Goal: Find specific page/section: Find specific page/section

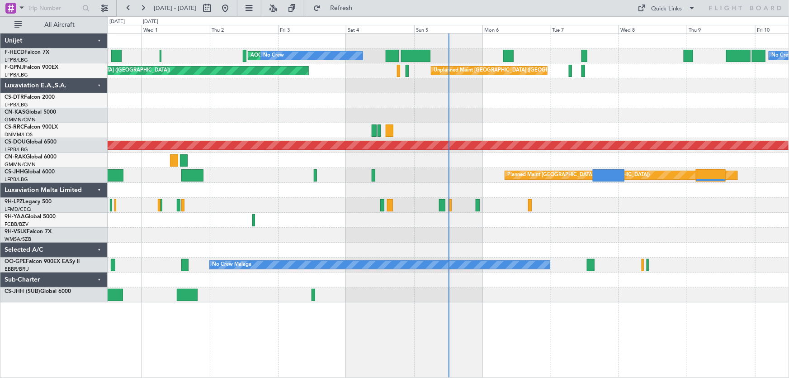
click at [425, 80] on div "No Crew AOG Maint [GEOGRAPHIC_DATA] ([GEOGRAPHIC_DATA]) No Crew Unplanned Maint…" at bounding box center [449, 167] width 682 height 269
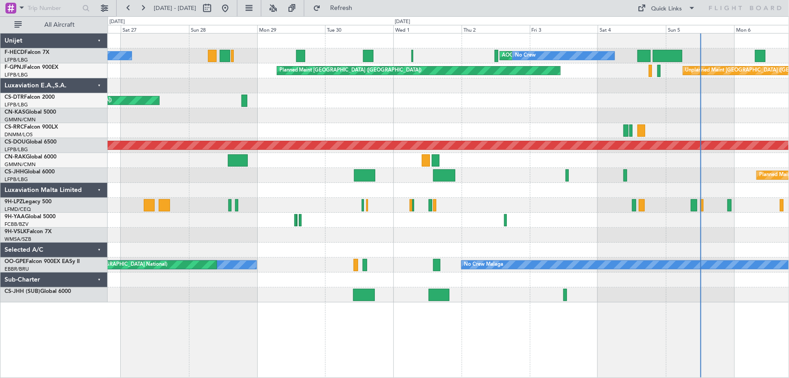
click at [472, 130] on div at bounding box center [449, 130] width 682 height 15
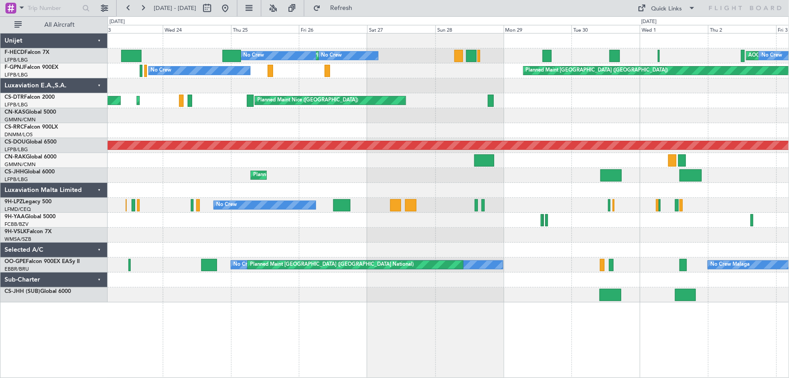
click at [446, 147] on div "AOG Maint Paris ([GEOGRAPHIC_DATA]) No Crew No Crew Planned Maint [GEOGRAPHIC_D…" at bounding box center [449, 167] width 682 height 269
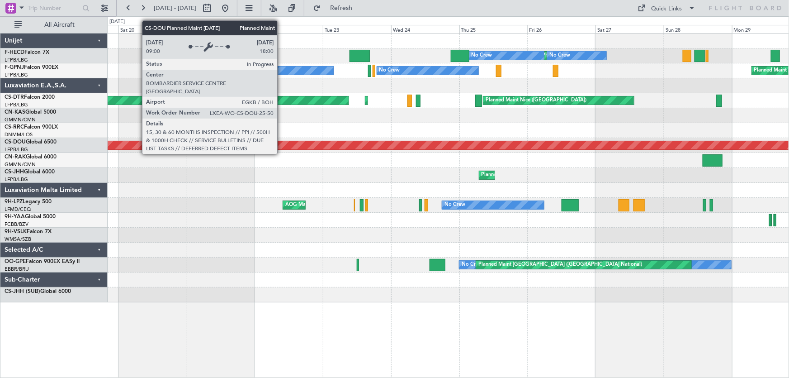
click at [334, 150] on div "Planned Maint London ([GEOGRAPHIC_DATA])" at bounding box center [449, 145] width 682 height 15
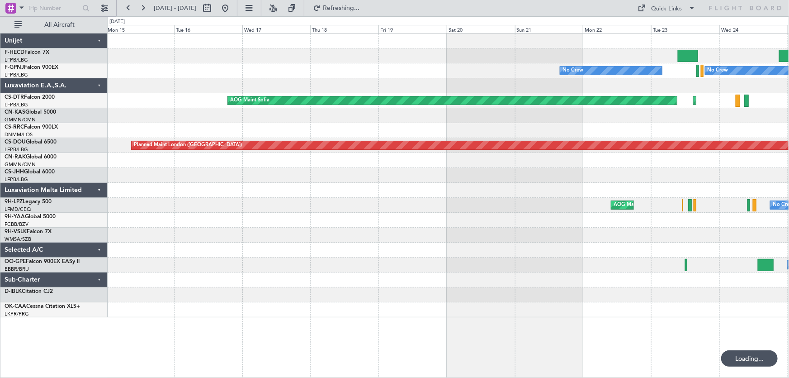
click at [398, 125] on div at bounding box center [449, 130] width 682 height 15
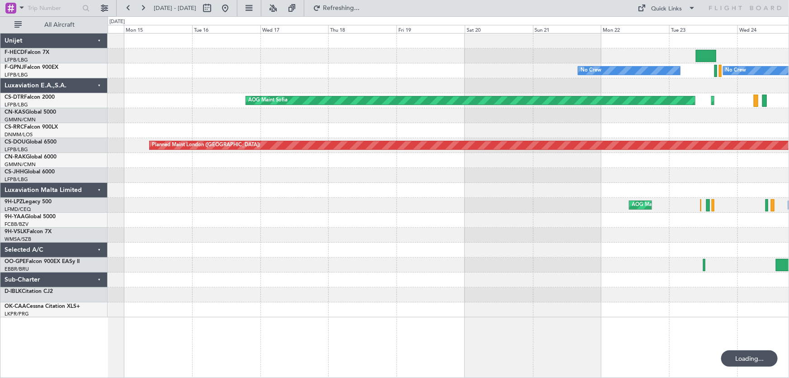
click at [457, 167] on div "No Crew Planned Maint Paris (Le Bourget) No Crew No Crew No Crew AOG Maint Sofi…" at bounding box center [449, 175] width 682 height 284
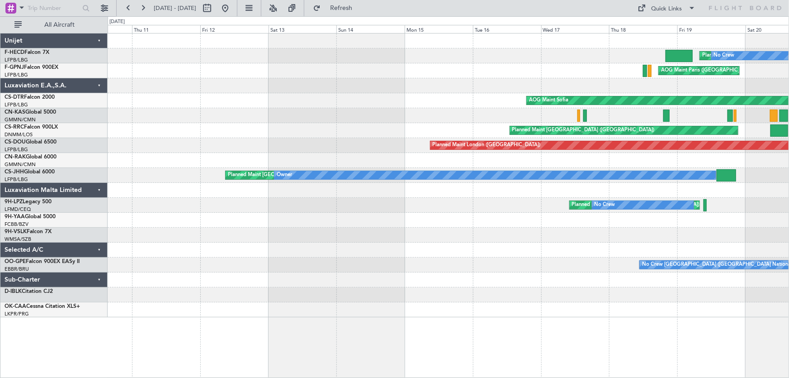
click at [295, 152] on div "Planned Maint Paris (Le Bourget) No Crew AOG Maint Paris (Le Bourget) No Crew A…" at bounding box center [449, 175] width 682 height 284
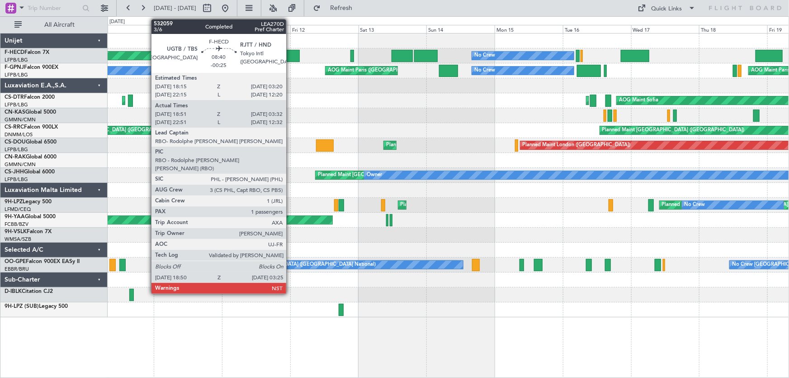
click at [290, 58] on div at bounding box center [287, 56] width 24 height 12
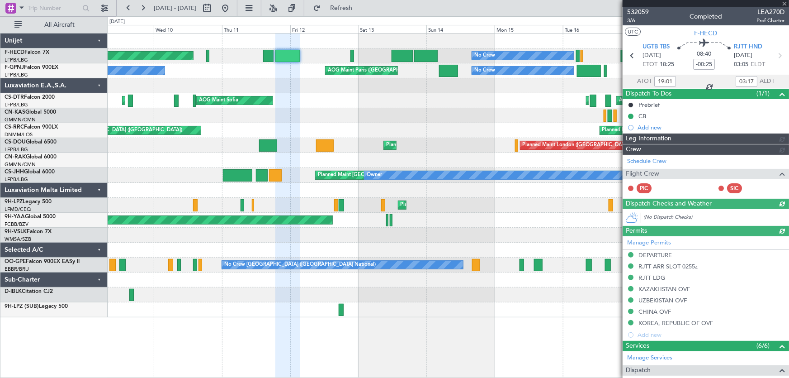
click at [638, 7] on span "532059" at bounding box center [638, 11] width 22 height 9
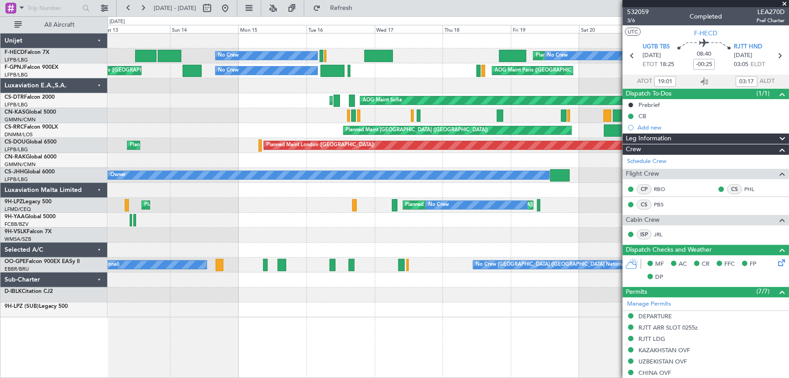
click at [226, 135] on div "No Crew Planned Maint Paris (Le Bourget) No Crew No Crew Planned Maint Paris (L…" at bounding box center [449, 175] width 682 height 284
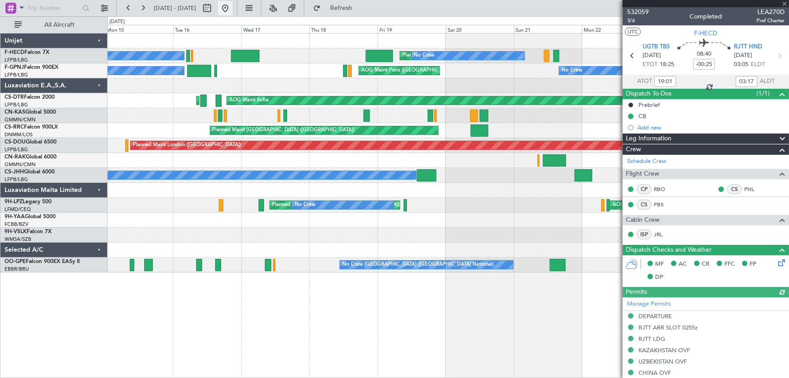
click at [233, 9] on button at bounding box center [225, 8] width 14 height 14
